Goal: Obtain resource: Download file/media

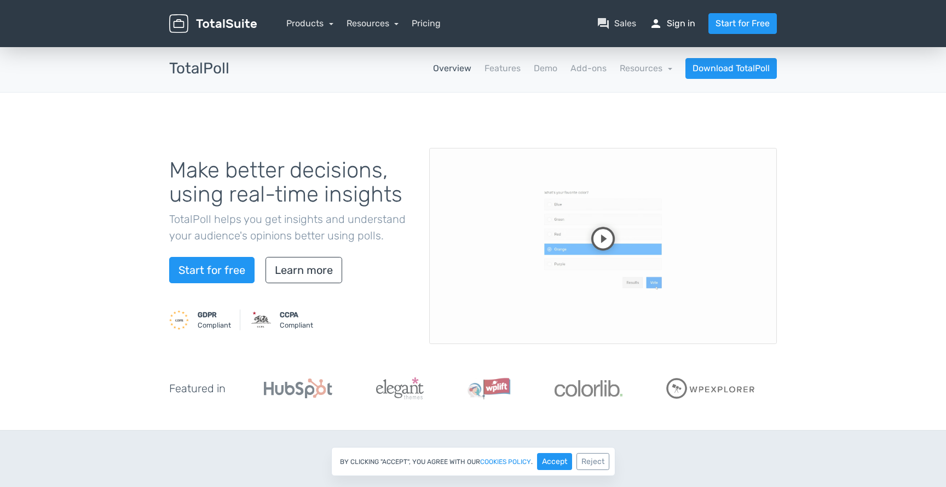
click at [674, 27] on link "person Sign in" at bounding box center [672, 23] width 46 height 13
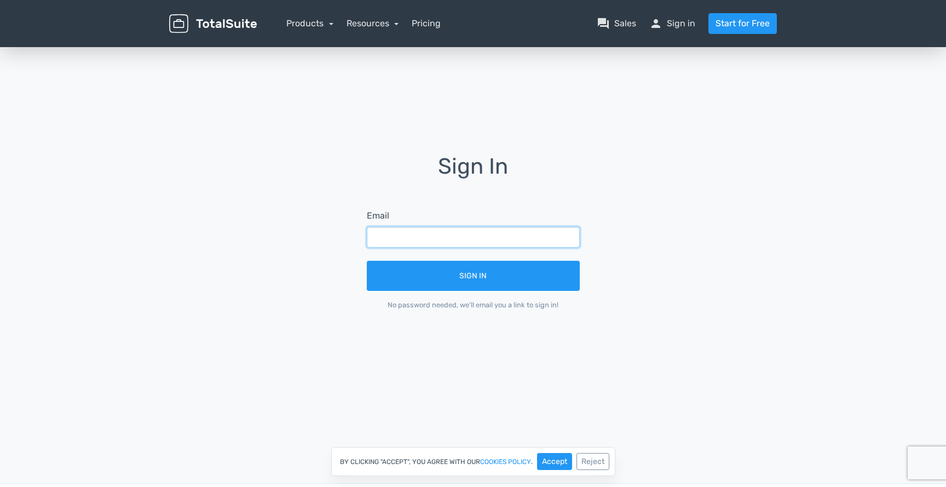
click at [428, 240] on input "text" at bounding box center [473, 237] width 213 height 21
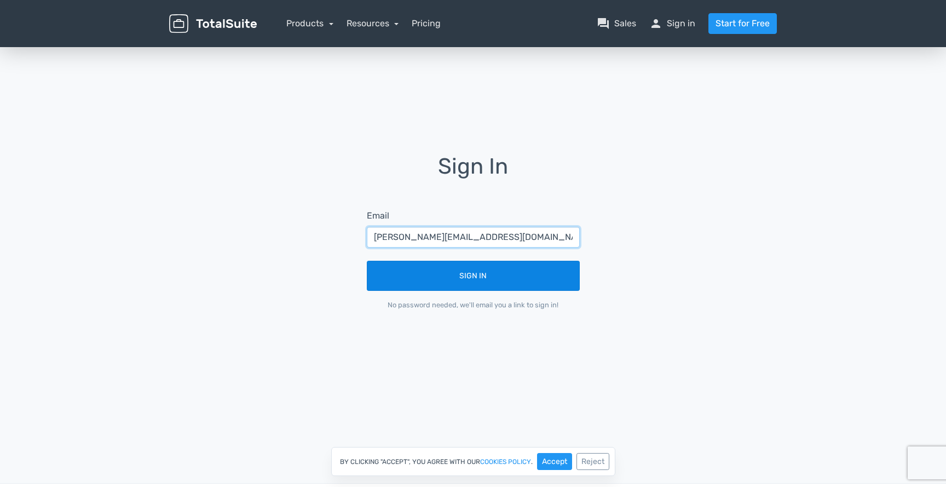
type input "cathy.lrnd@gmail.com"
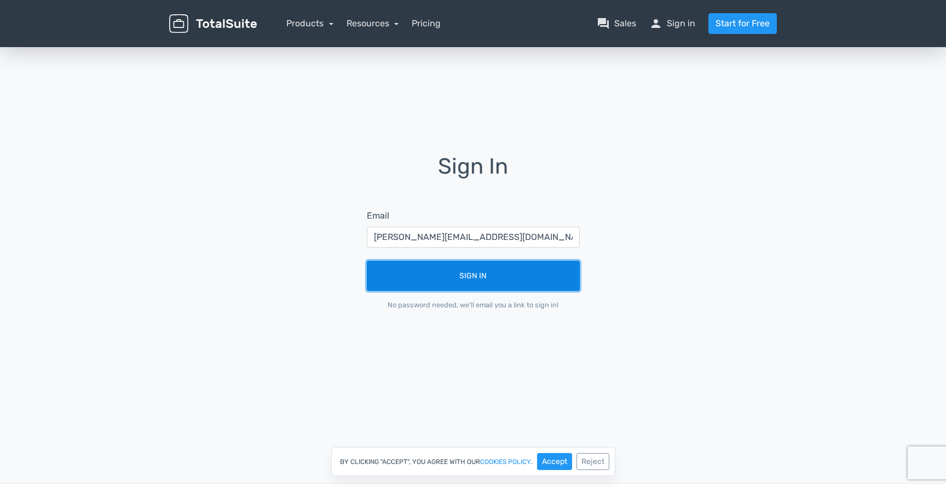
click at [455, 263] on button "Sign In" at bounding box center [473, 276] width 213 height 30
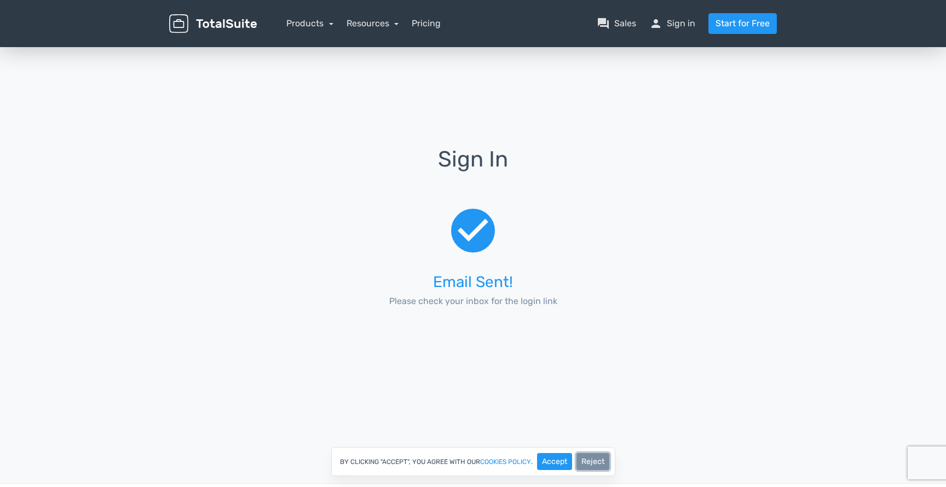
click at [593, 459] on button "Reject" at bounding box center [592, 461] width 33 height 17
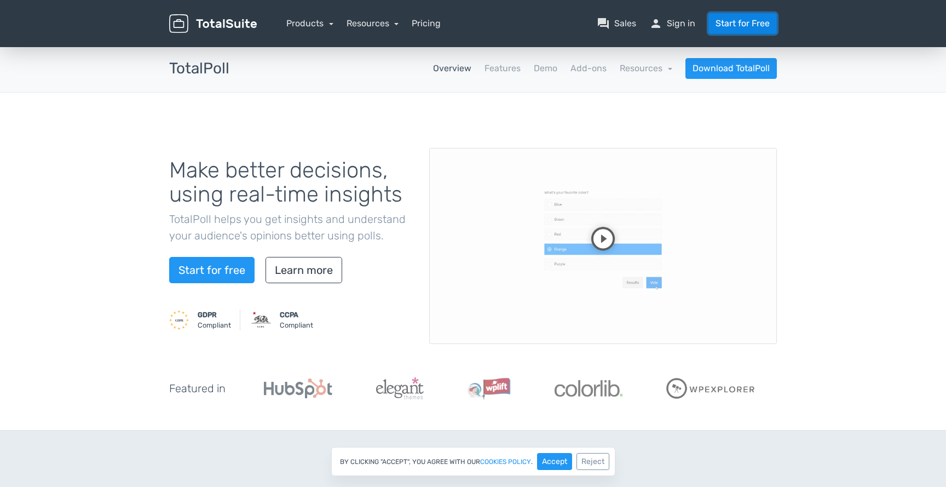
click at [767, 15] on link "Start for Free" at bounding box center [742, 23] width 68 height 21
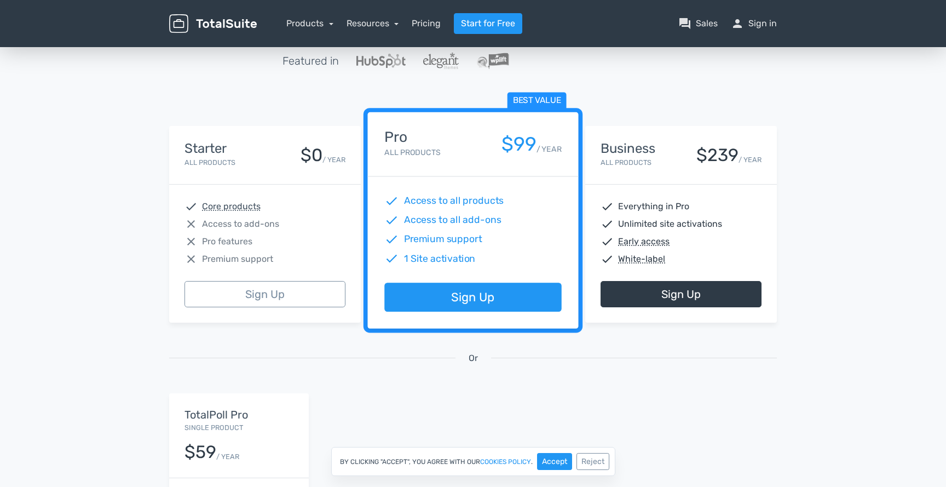
scroll to position [108, 0]
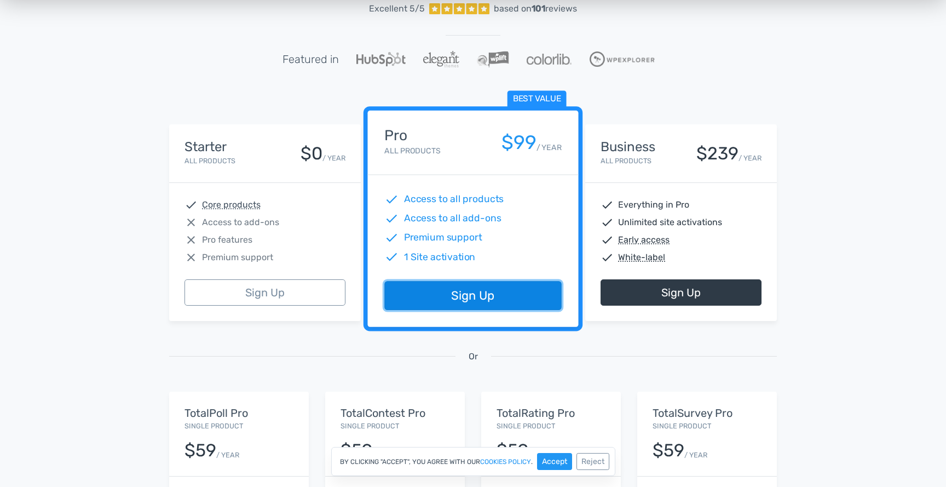
click at [461, 299] on link "Sign Up" at bounding box center [472, 295] width 177 height 29
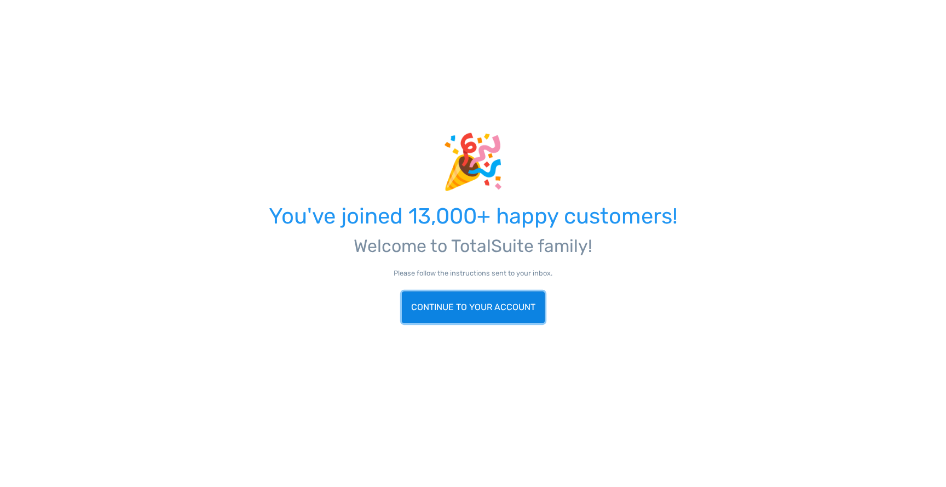
click at [507, 303] on link "Continue to your account" at bounding box center [473, 307] width 143 height 32
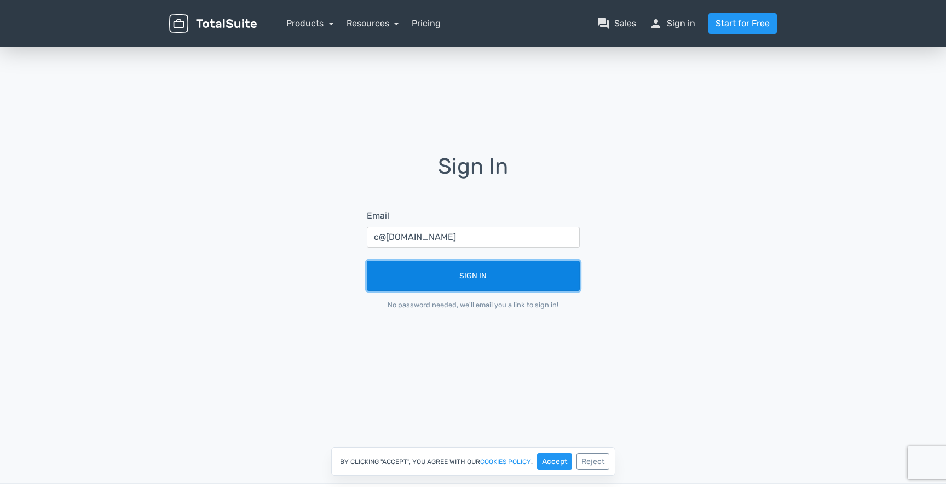
click at [464, 276] on button "Sign In" at bounding box center [473, 276] width 213 height 30
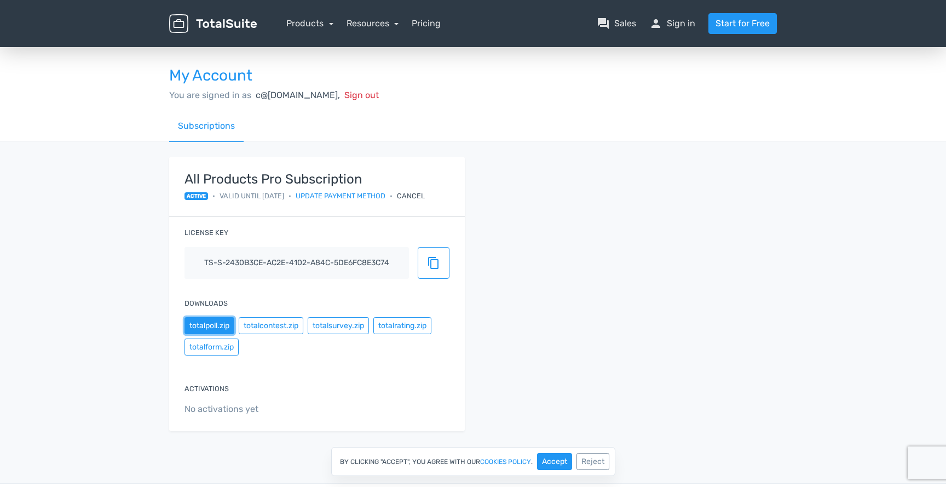
click at [210, 319] on button "totalpoll.zip" at bounding box center [209, 325] width 50 height 17
click at [263, 324] on button "totalcontest.zip" at bounding box center [271, 325] width 65 height 17
click at [438, 263] on span "content_copy" at bounding box center [433, 262] width 13 height 13
click at [437, 265] on span "content_copy" at bounding box center [433, 262] width 13 height 13
